Goal: Task Accomplishment & Management: Complete application form

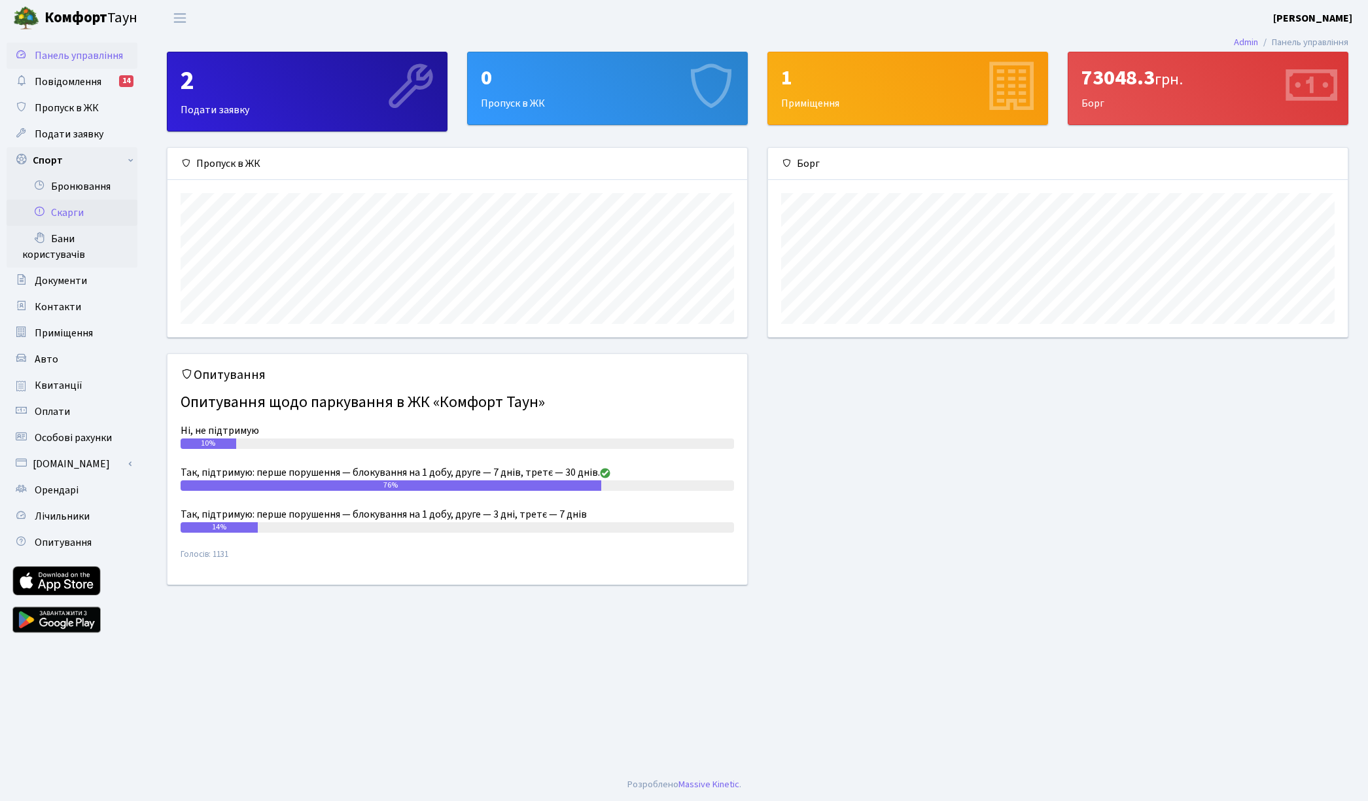
scroll to position [189, 580]
click at [74, 190] on link "Бронювання" at bounding box center [72, 186] width 131 height 26
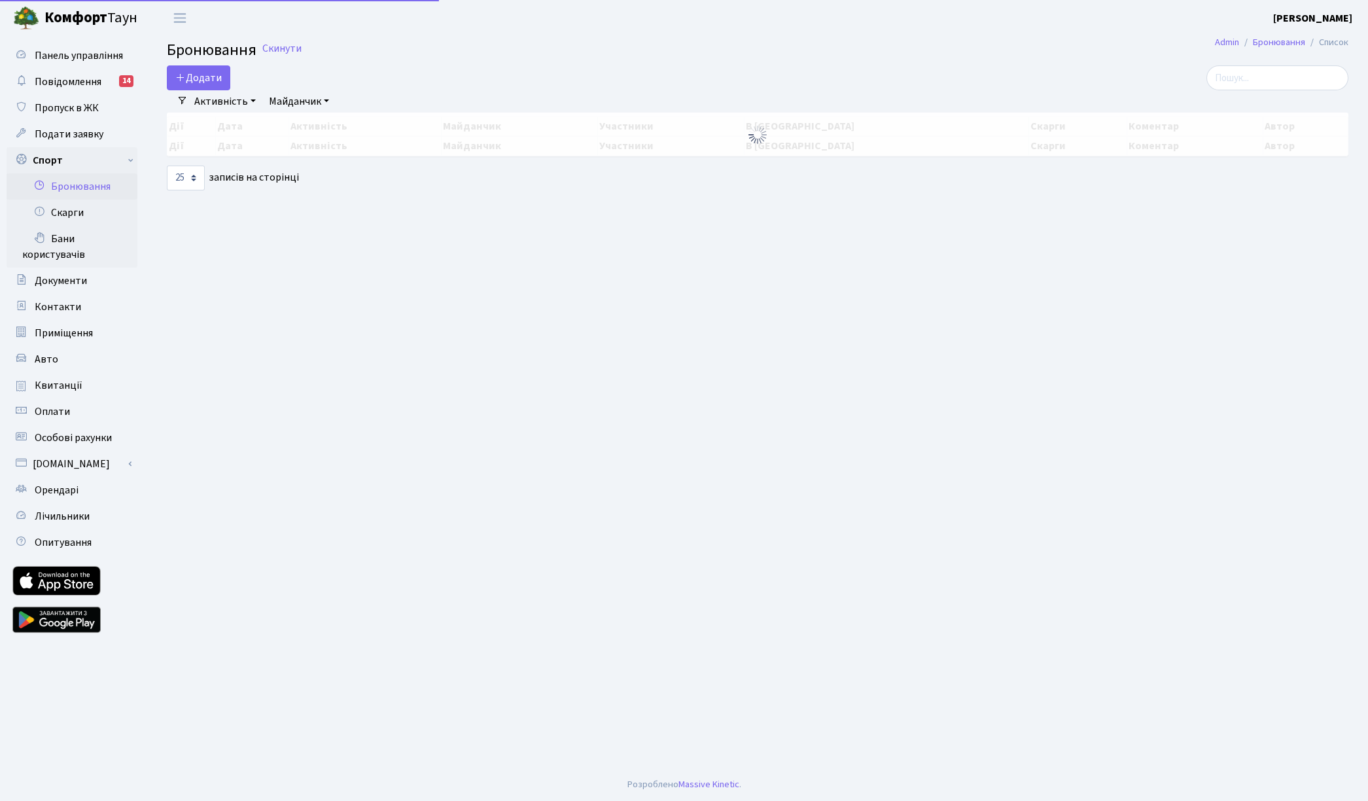
select select "25"
click at [195, 66] on button "Додати" at bounding box center [198, 77] width 63 height 25
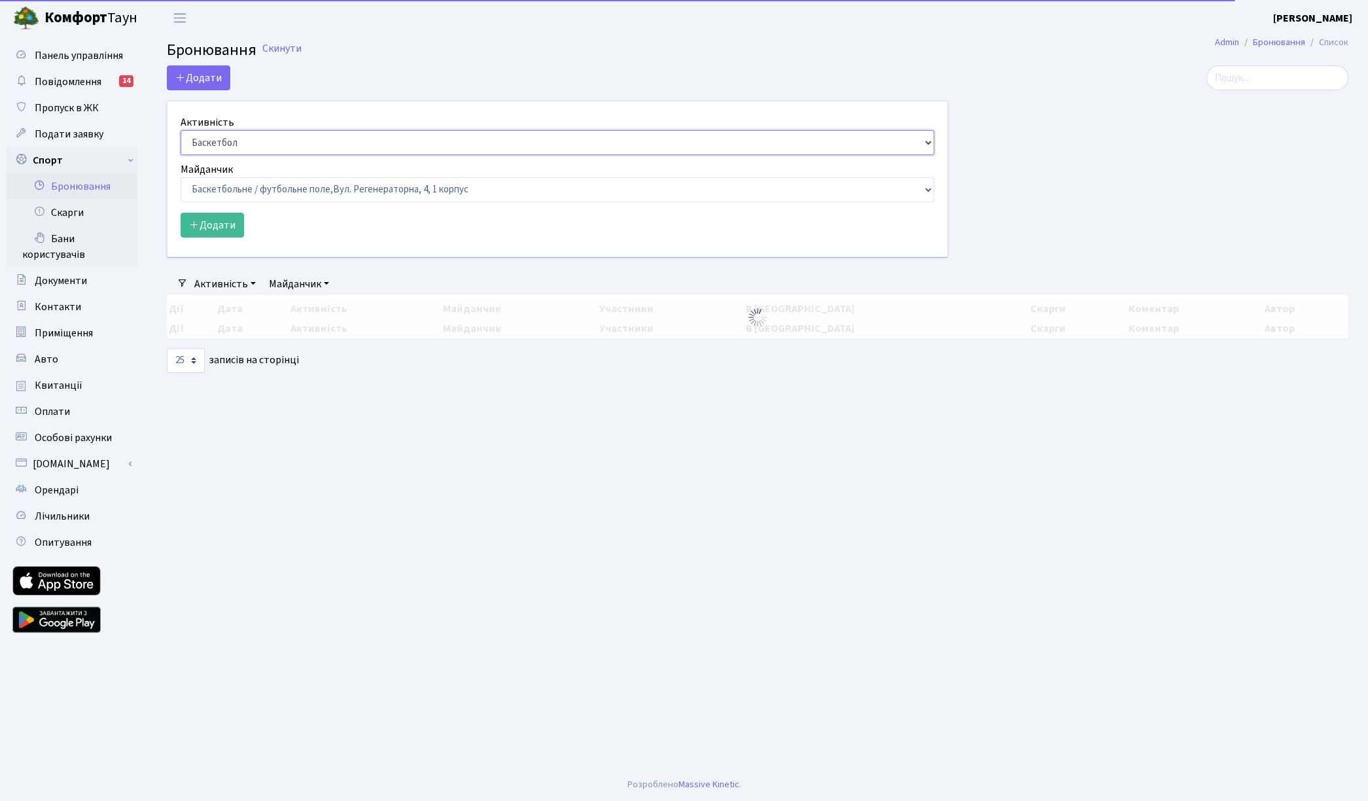
click at [230, 142] on select "Баскетбол Волейбол Йога Катання на роликах Настільний теніс Теніс Футбол Фітнес" at bounding box center [558, 142] width 754 height 25
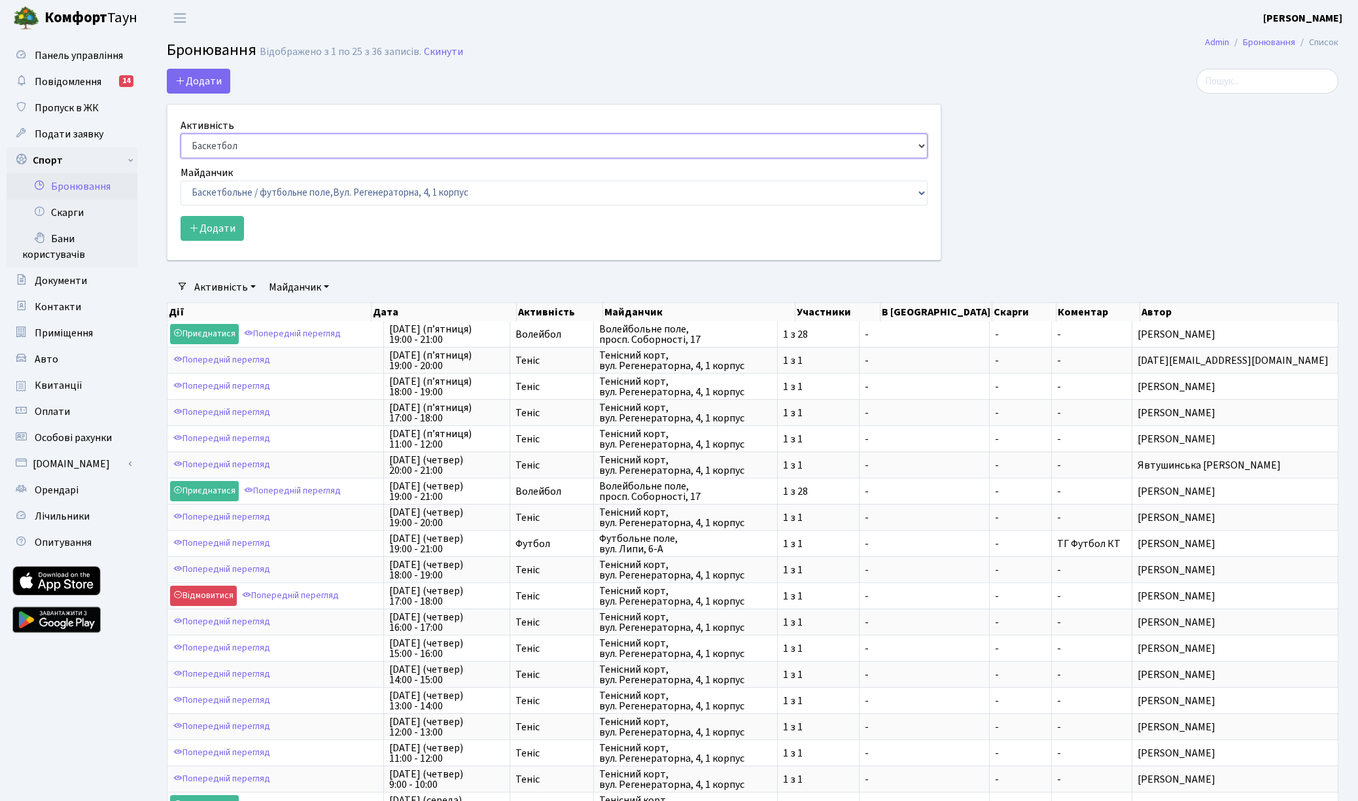
select select "1"
click at [181, 133] on select "Баскетбол Волейбол Йога Катання на роликах Настільний теніс Теніс Футбол Фітнес" at bounding box center [554, 145] width 747 height 25
click at [230, 196] on select "Баскетбольне / футбольне поле, Вул. Регенераторна, 4, 1 корпус Баскетбольне пол…" at bounding box center [554, 193] width 747 height 25
select select "1"
click at [181, 181] on select "Баскетбольне / футбольне поле, Вул. Регенераторна, 4, 1 корпус Баскетбольне пол…" at bounding box center [554, 193] width 747 height 25
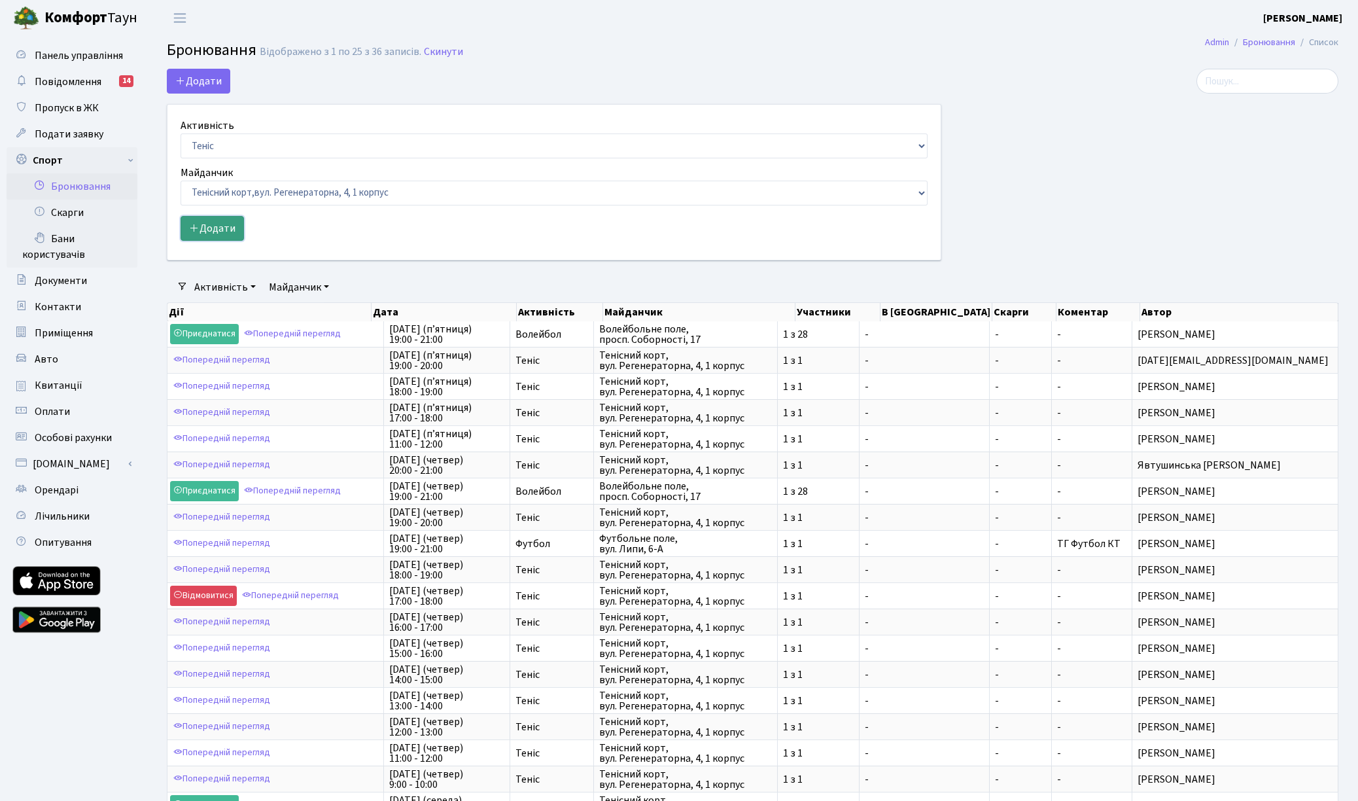
click at [211, 219] on button "Додати" at bounding box center [212, 228] width 63 height 25
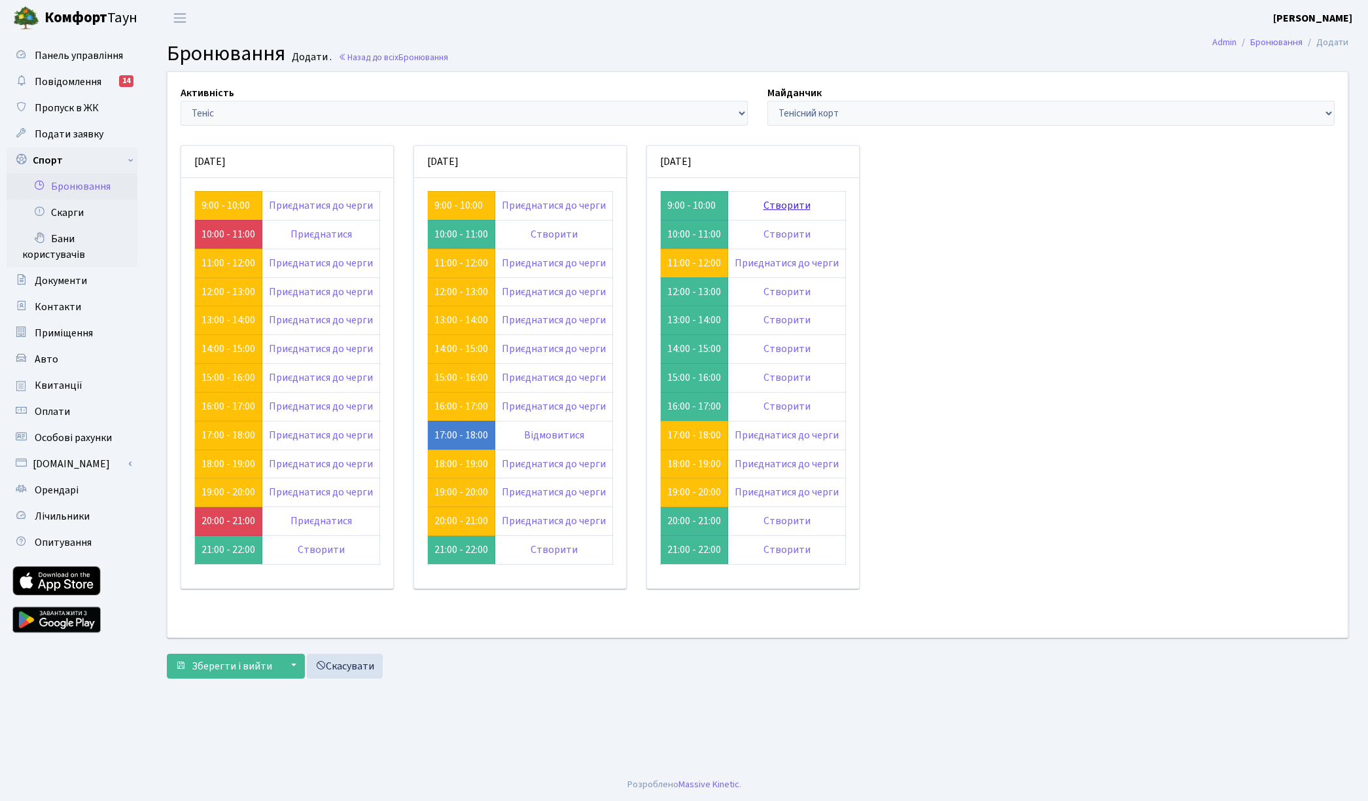
click at [784, 209] on link "Створити" at bounding box center [786, 205] width 47 height 14
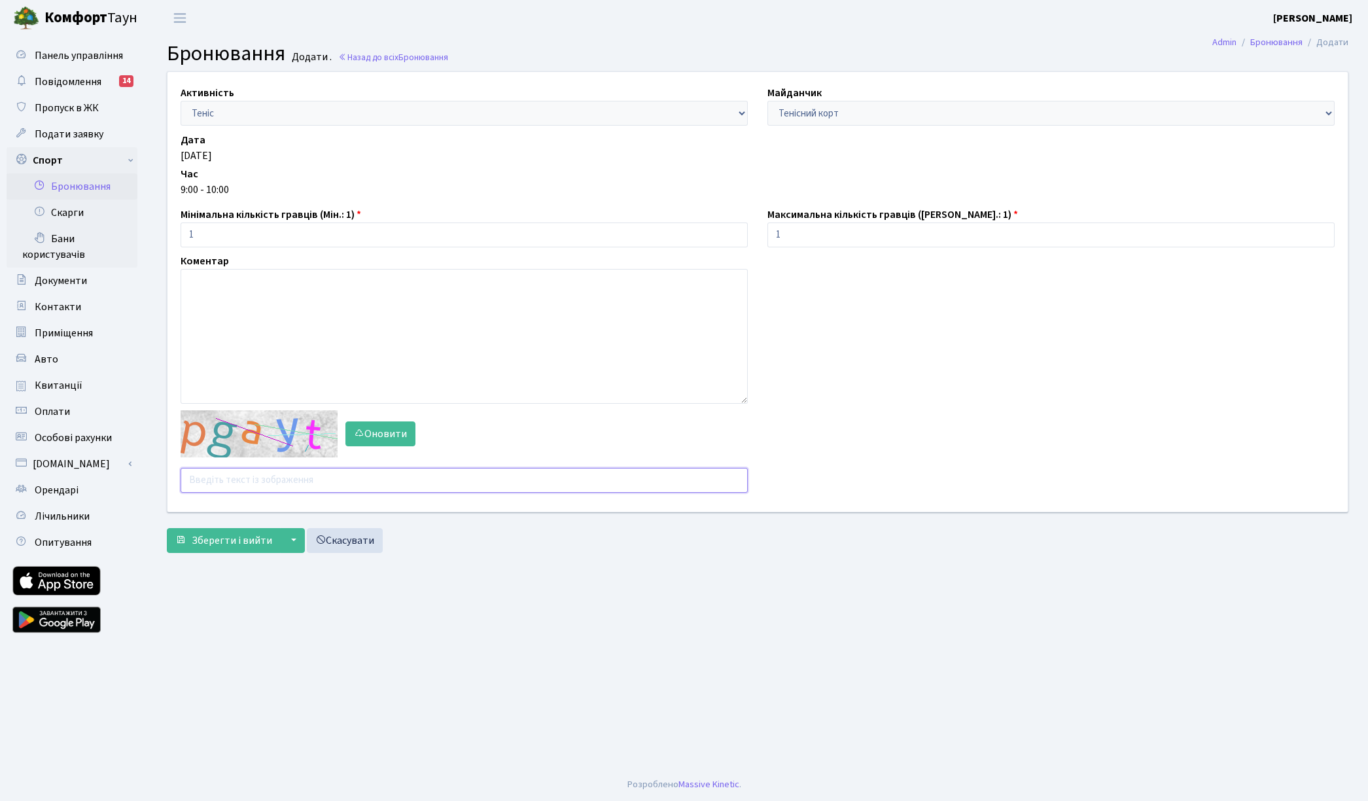
click at [250, 480] on input "text" at bounding box center [464, 480] width 567 height 25
type input "chmc9"
click at [167, 528] on button "Зберегти і вийти" at bounding box center [224, 540] width 114 height 25
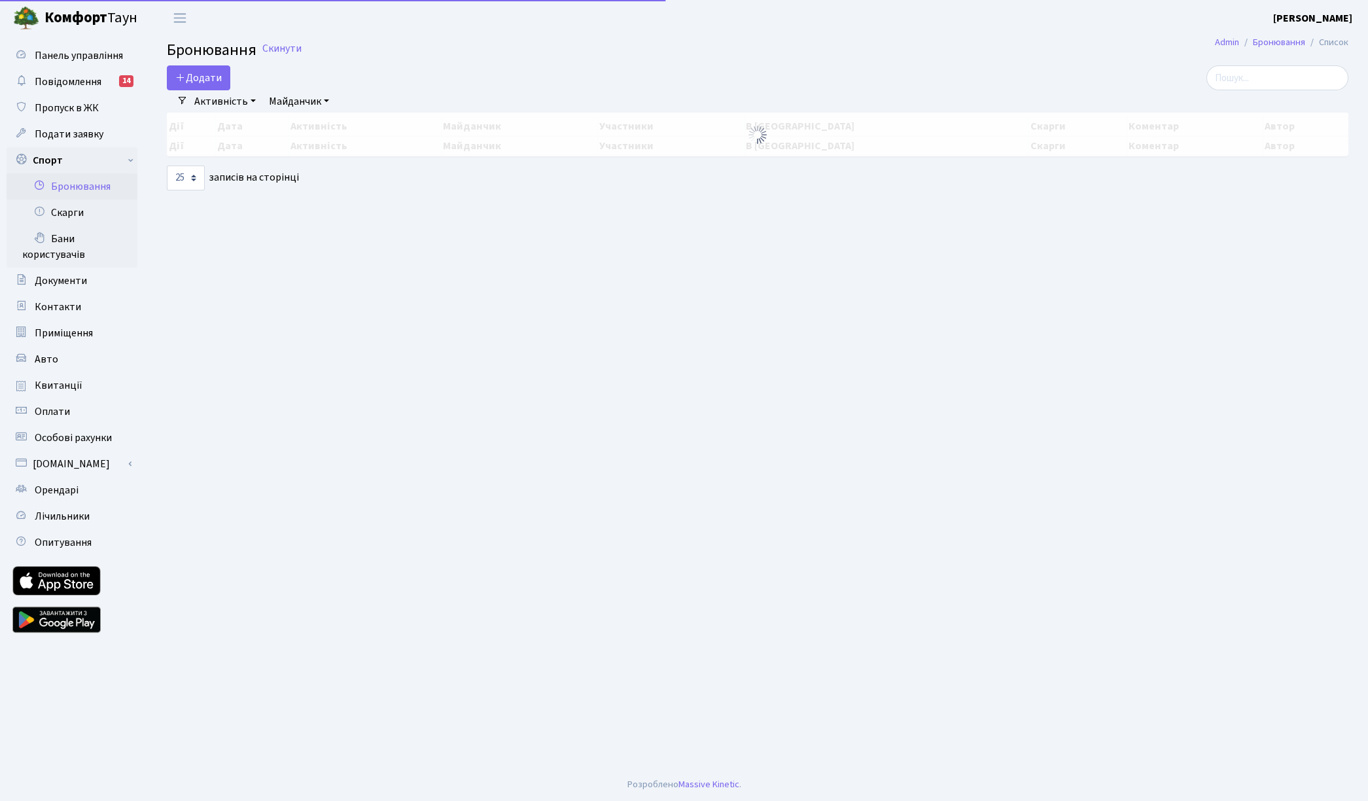
select select "25"
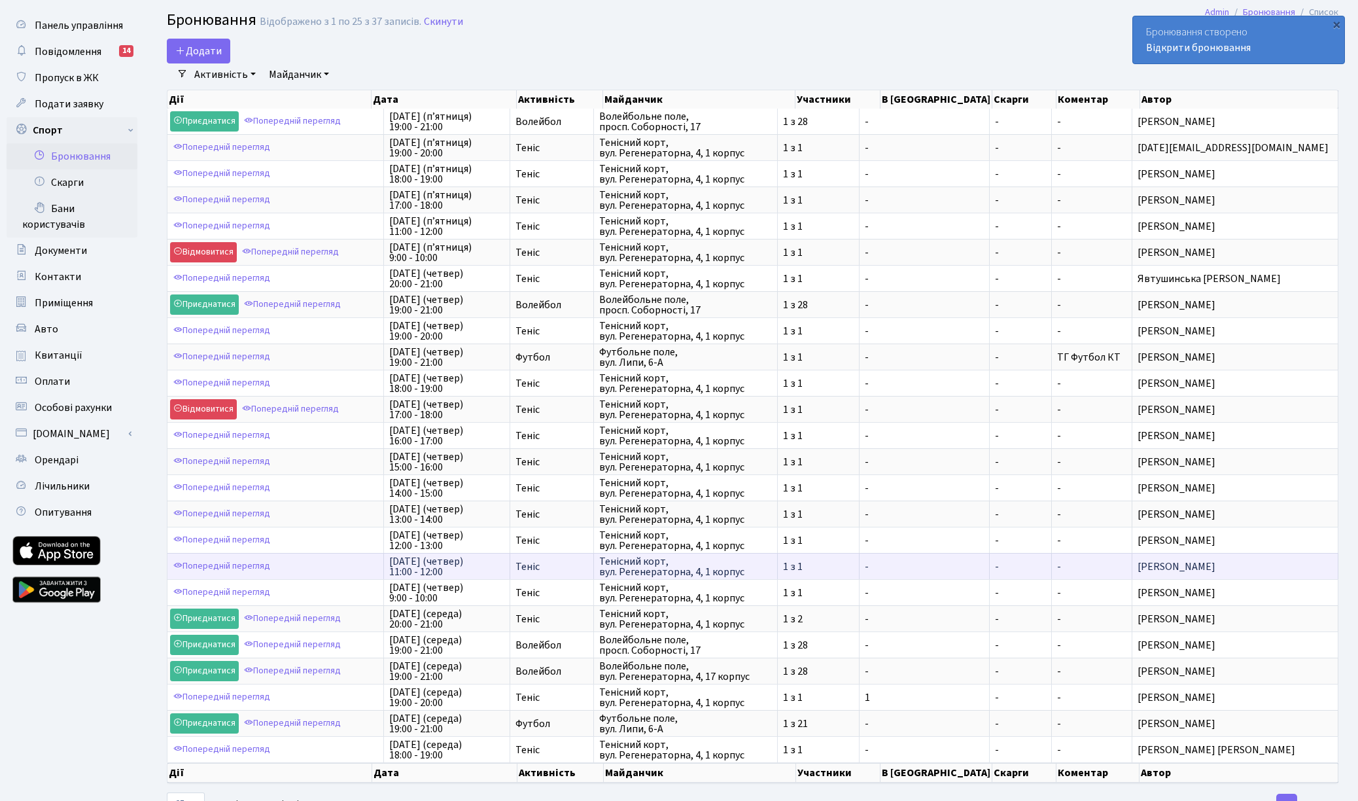
scroll to position [80, 0]
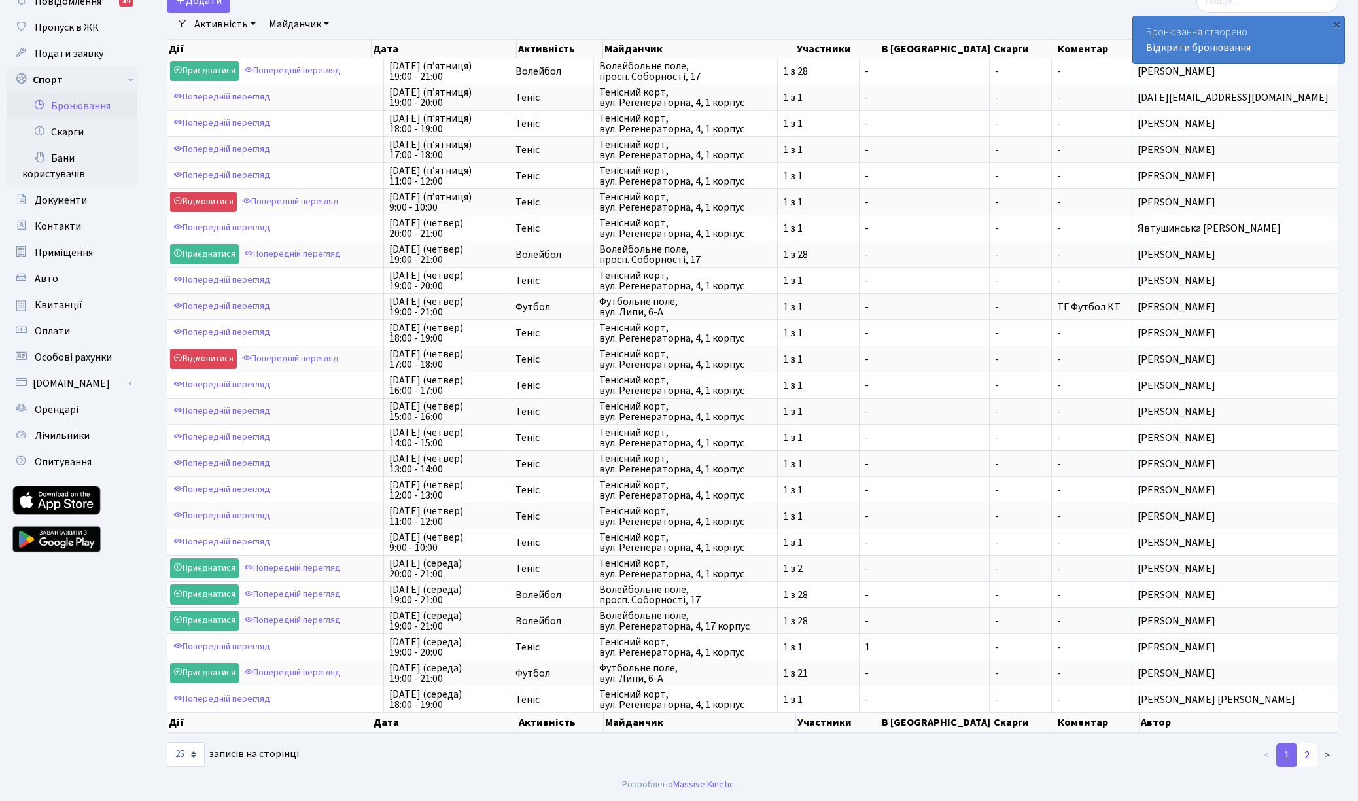
click at [1308, 756] on link "2" at bounding box center [1307, 755] width 21 height 24
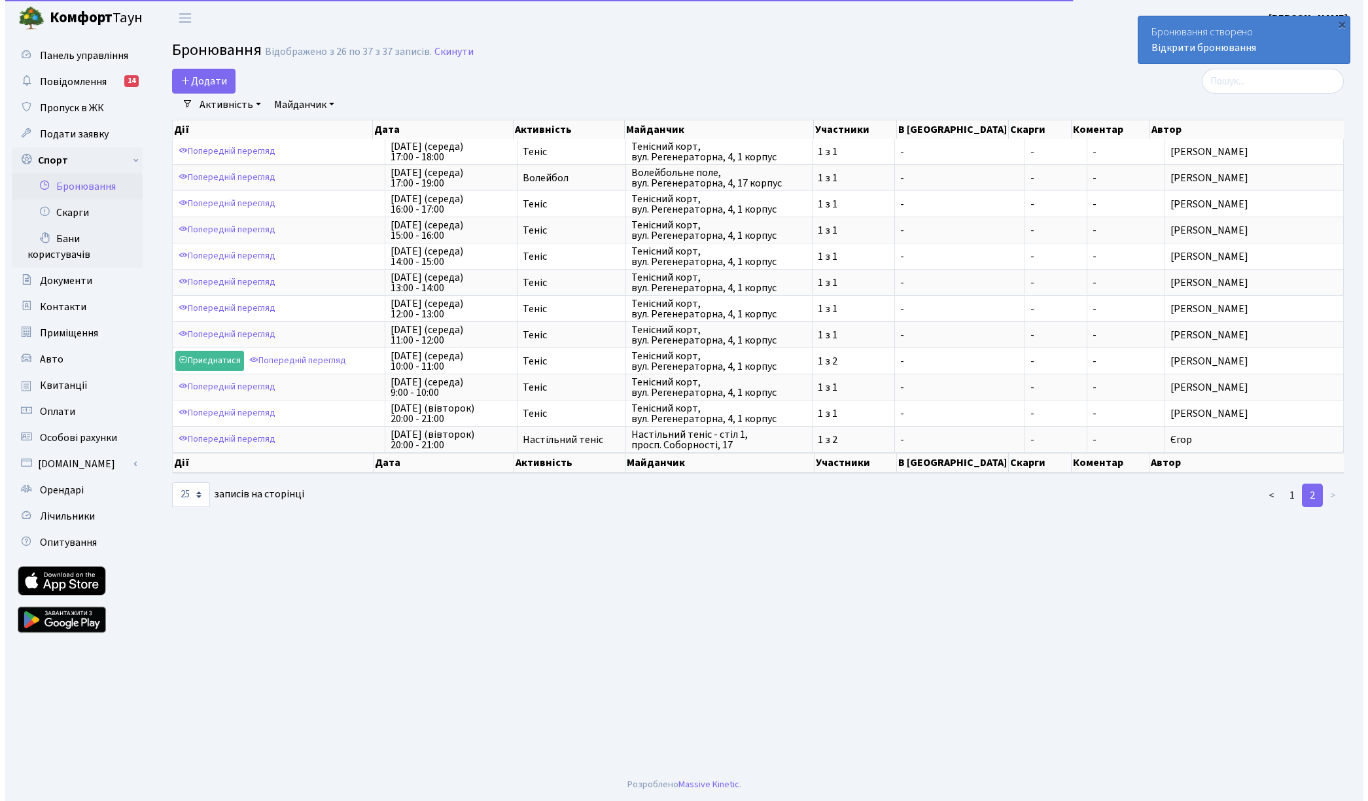
scroll to position [0, 0]
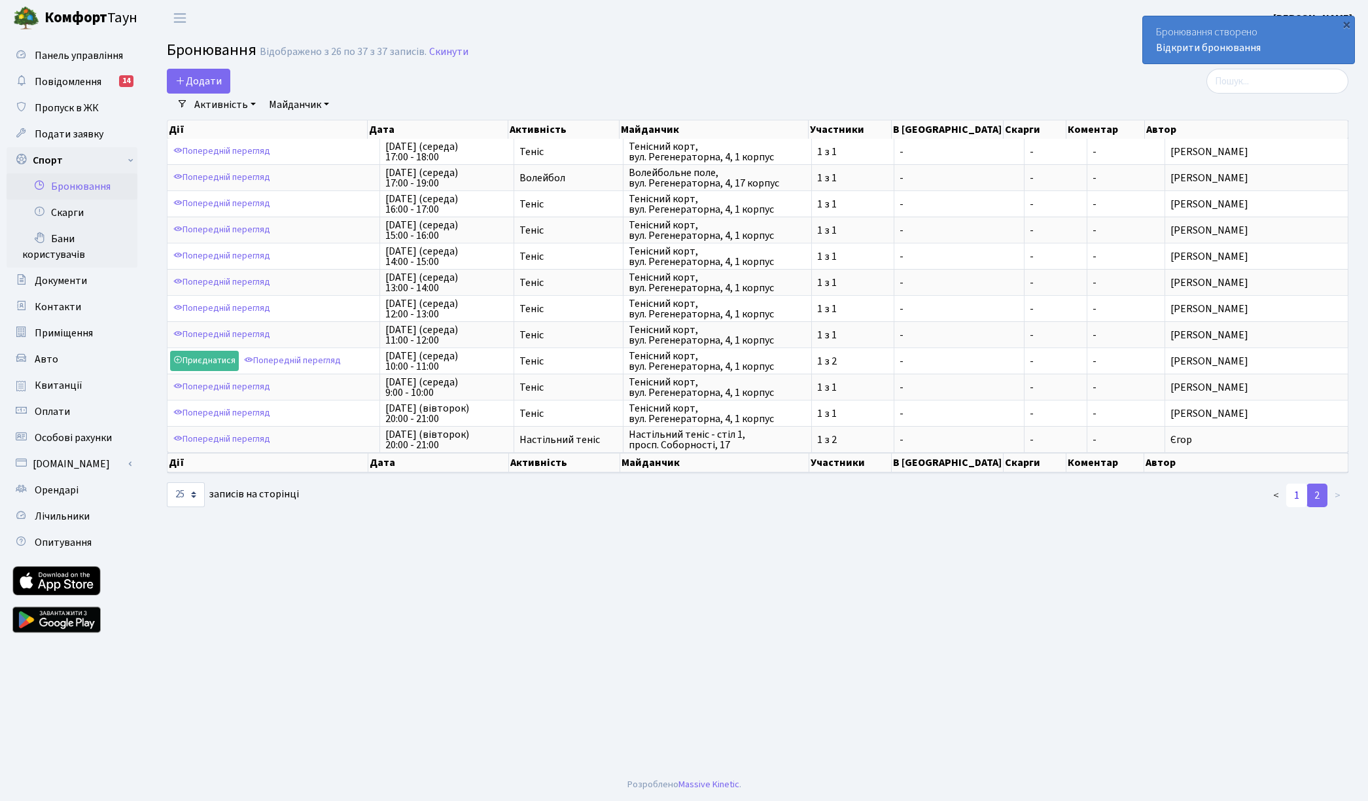
click at [1297, 498] on link "1" at bounding box center [1296, 495] width 21 height 24
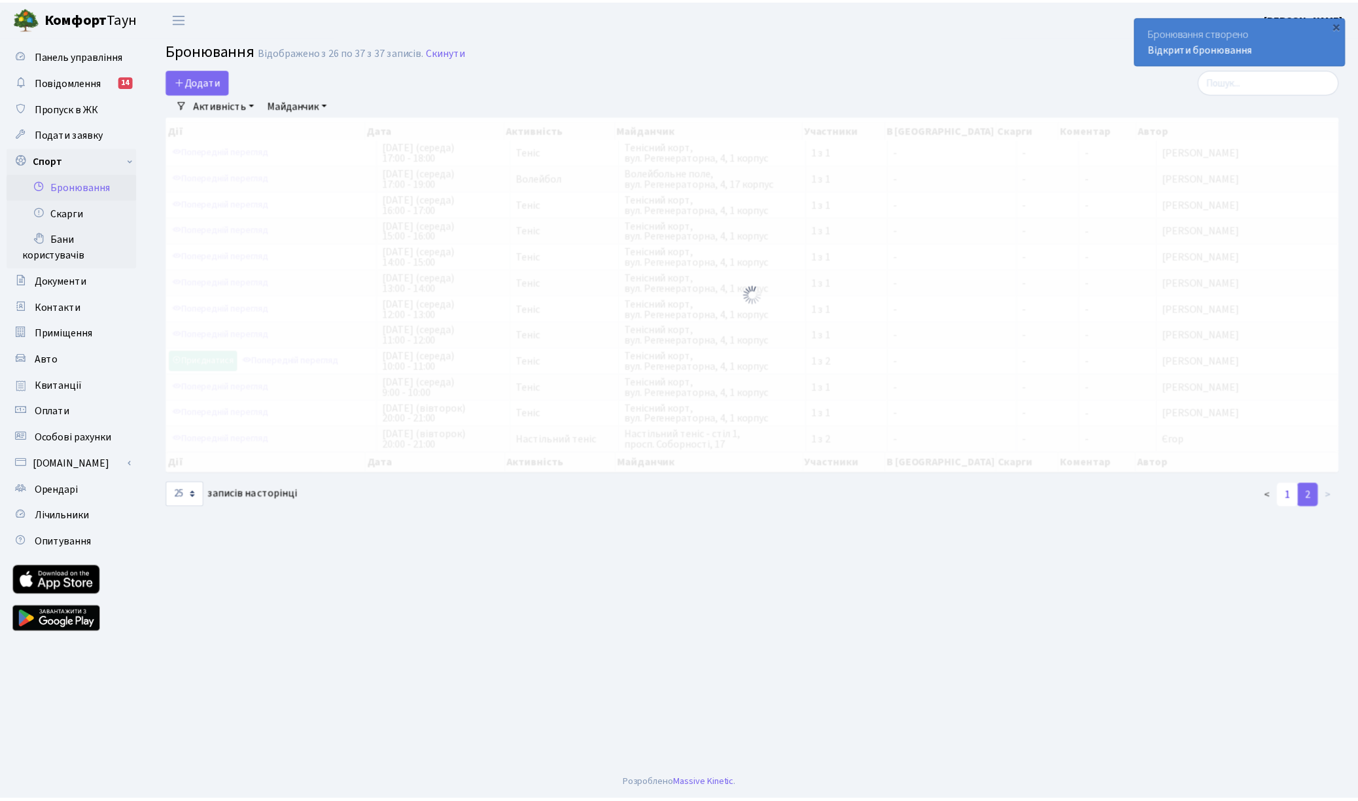
scroll to position [80, 0]
